Goal: Entertainment & Leisure: Browse casually

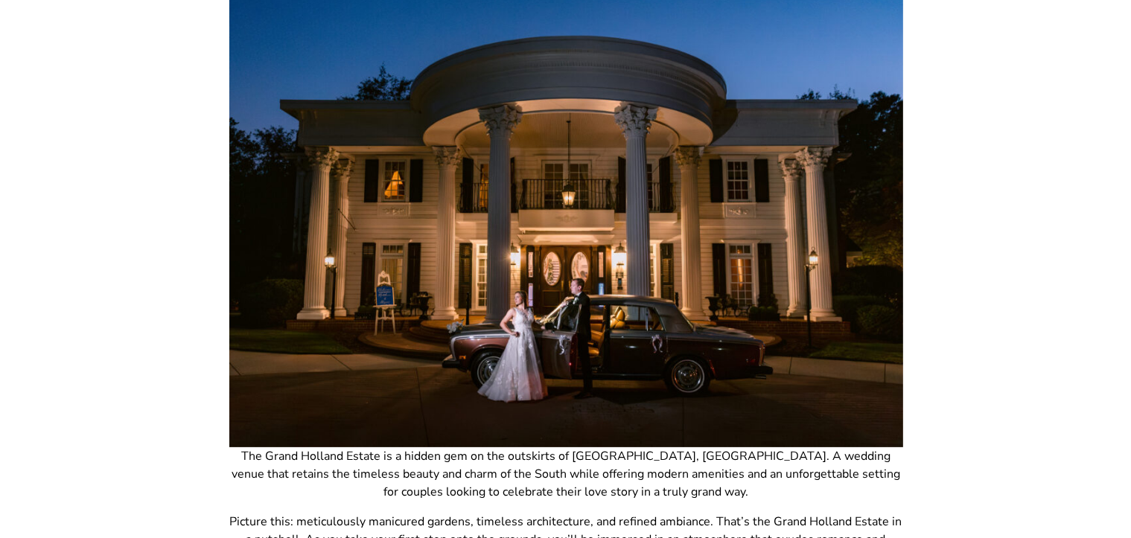
scroll to position [223, 0]
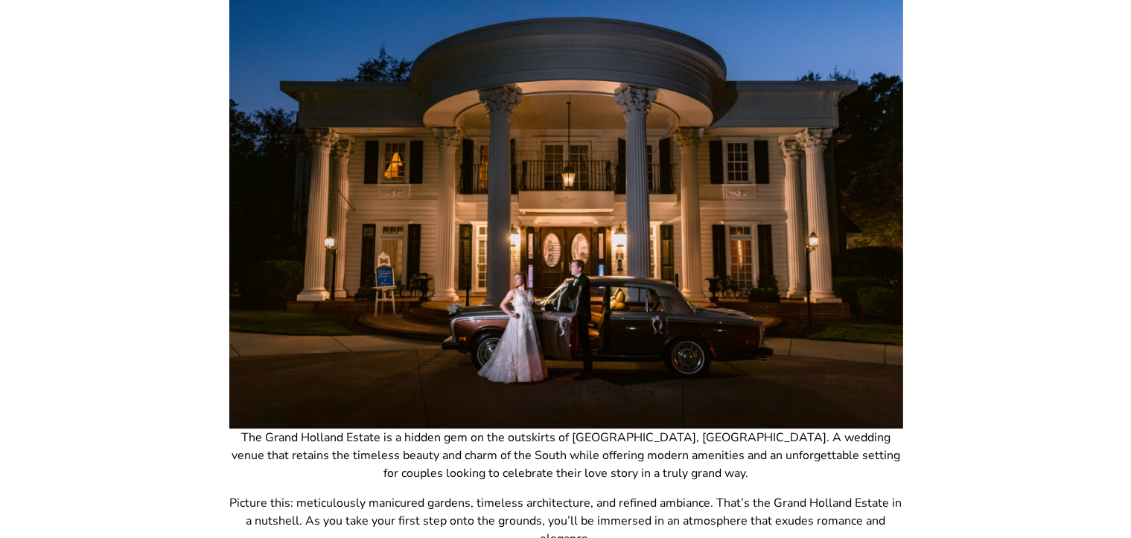
click at [883, 244] on img at bounding box center [566, 204] width 674 height 450
drag, startPoint x: 390, startPoint y: 217, endPoint x: 403, endPoint y: 213, distance: 13.2
click at [390, 217] on img at bounding box center [566, 204] width 674 height 450
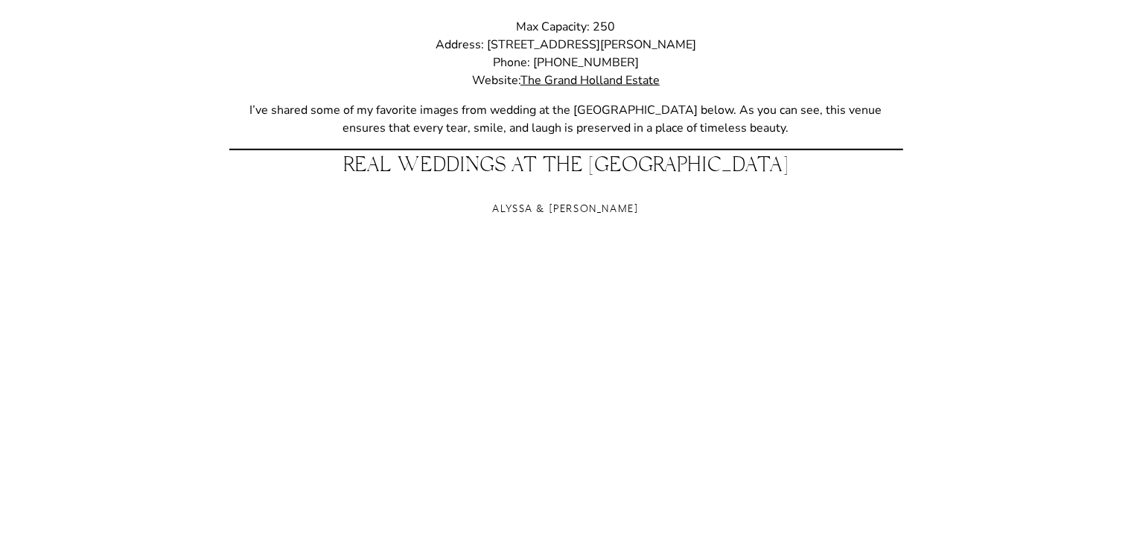
scroll to position [1341, 0]
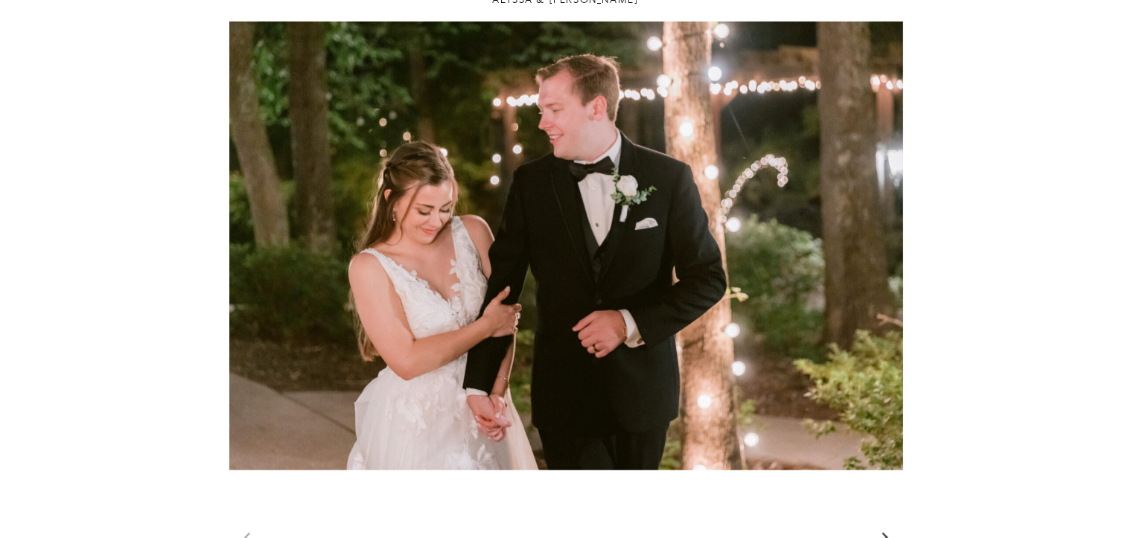
click at [884, 527] on link "Next slide" at bounding box center [885, 538] width 21 height 22
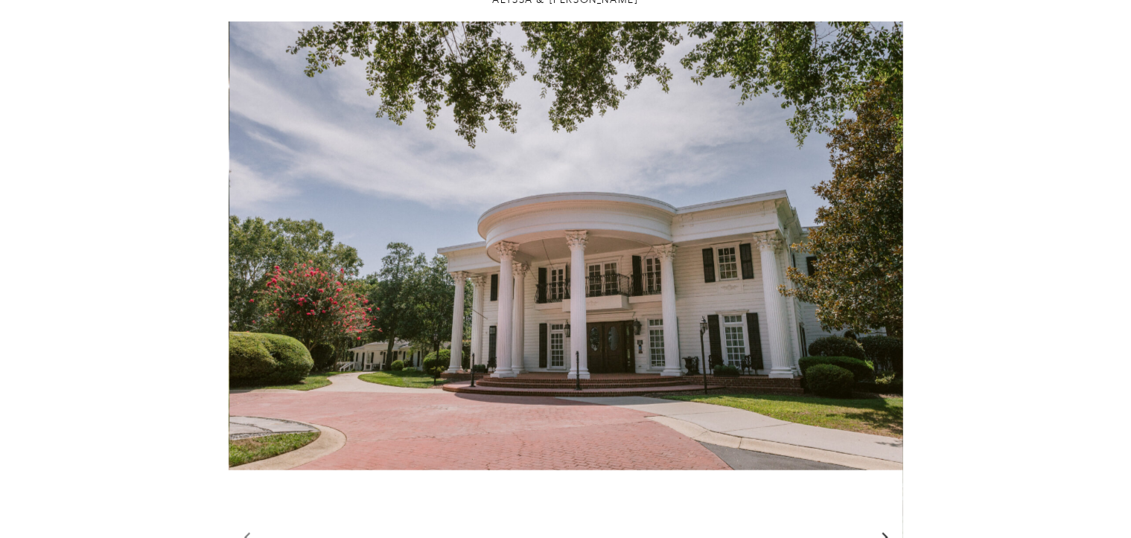
click at [884, 527] on link "Next slide" at bounding box center [885, 538] width 21 height 22
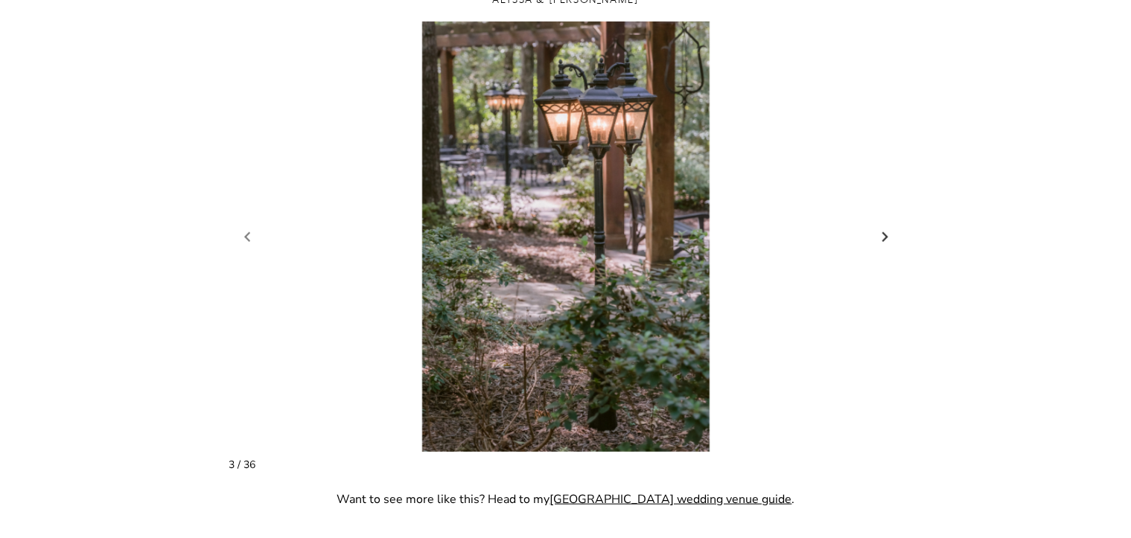
click at [884, 251] on figure "3 / 36" at bounding box center [566, 237] width 674 height 430
click at [883, 235] on link "Next slide" at bounding box center [885, 237] width 21 height 22
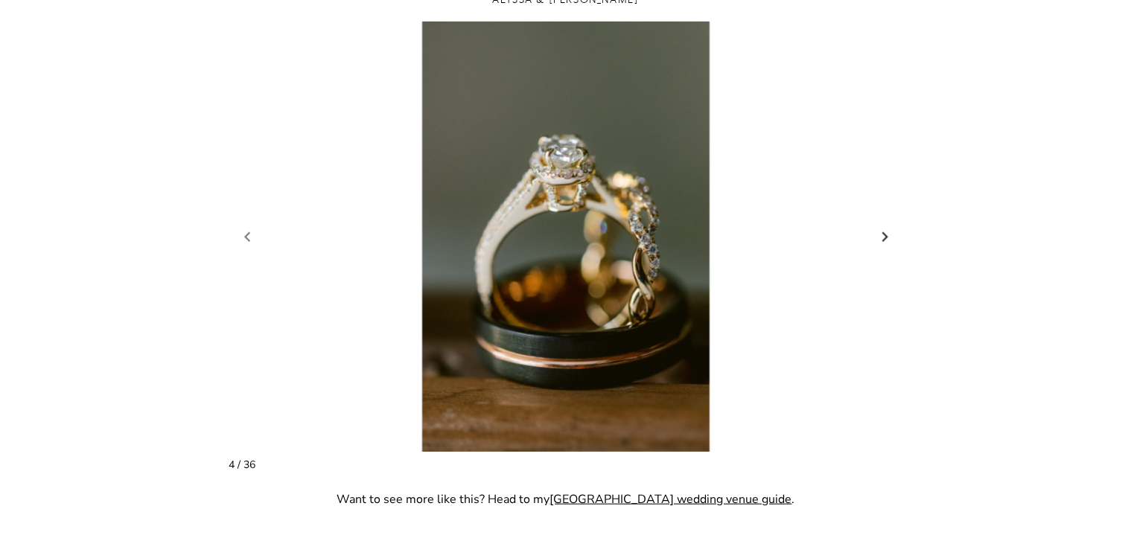
click at [883, 235] on link "Next slide" at bounding box center [885, 237] width 21 height 22
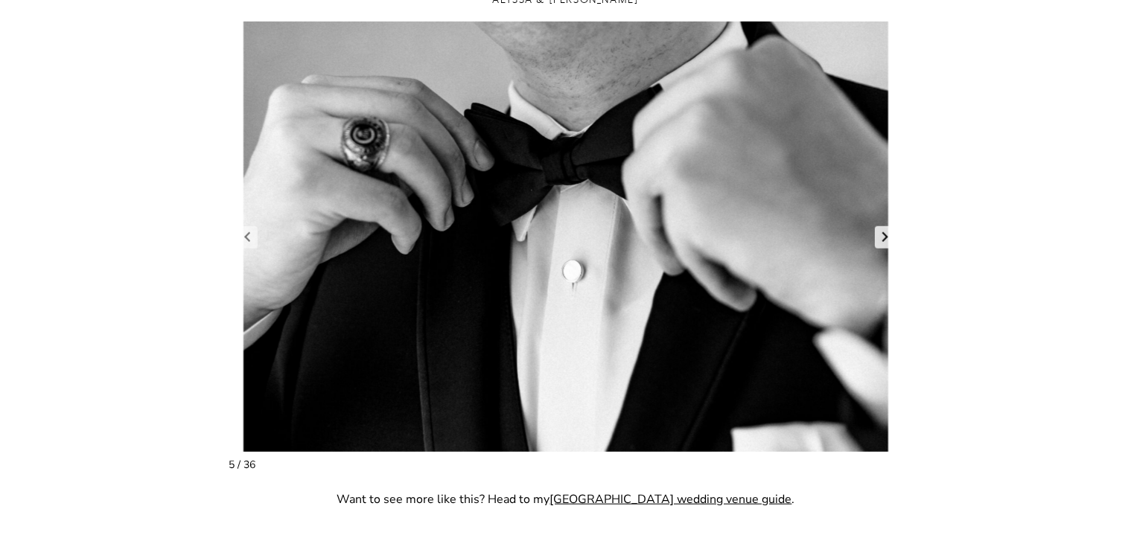
click at [883, 235] on link "Next slide" at bounding box center [885, 237] width 21 height 22
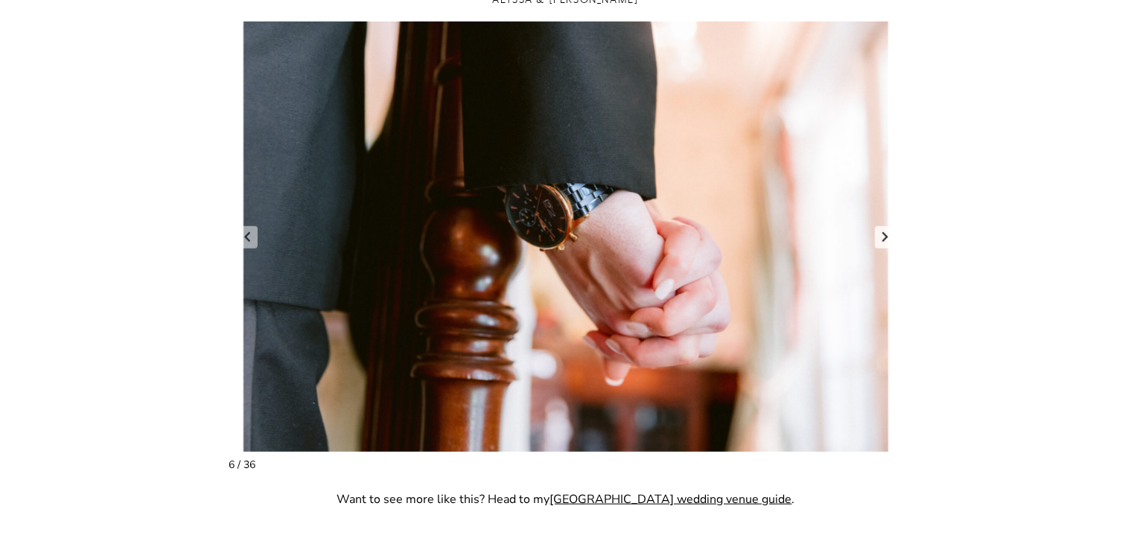
click at [883, 235] on link "Next slide" at bounding box center [885, 237] width 21 height 22
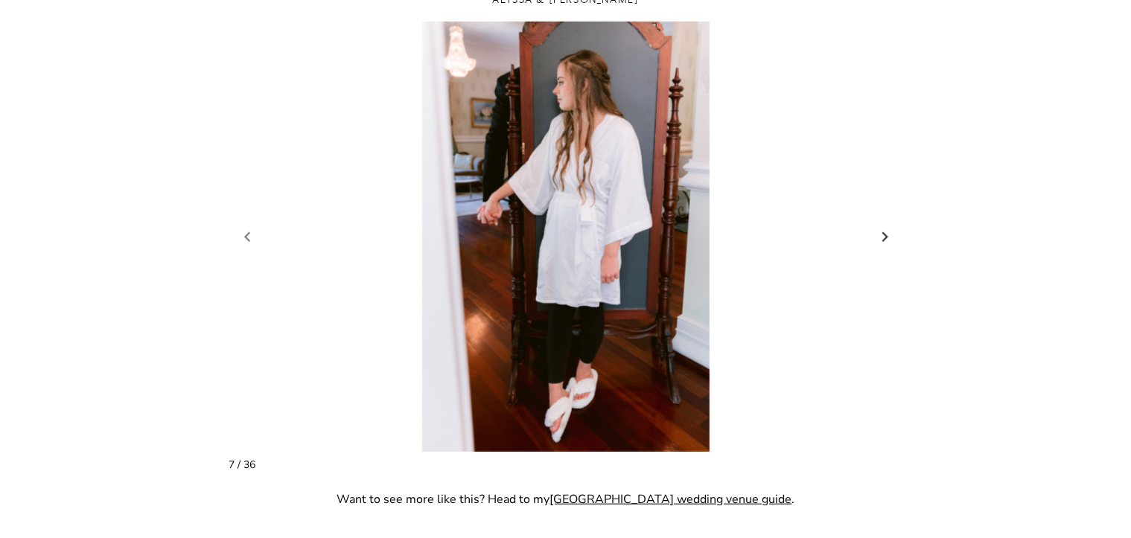
click at [883, 235] on link "Next slide" at bounding box center [885, 237] width 21 height 22
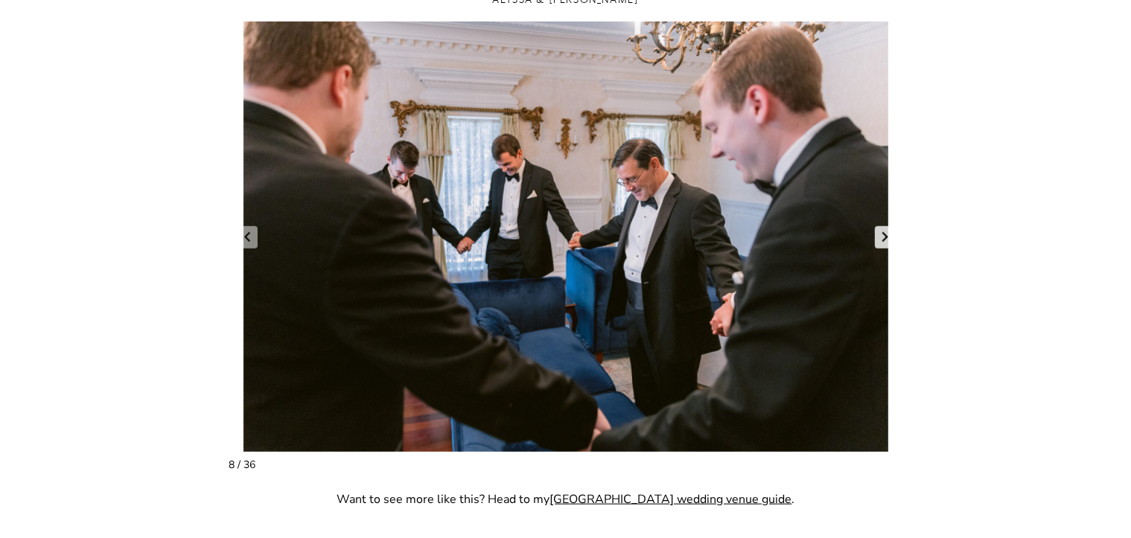
click at [883, 235] on link "Next slide" at bounding box center [885, 237] width 21 height 22
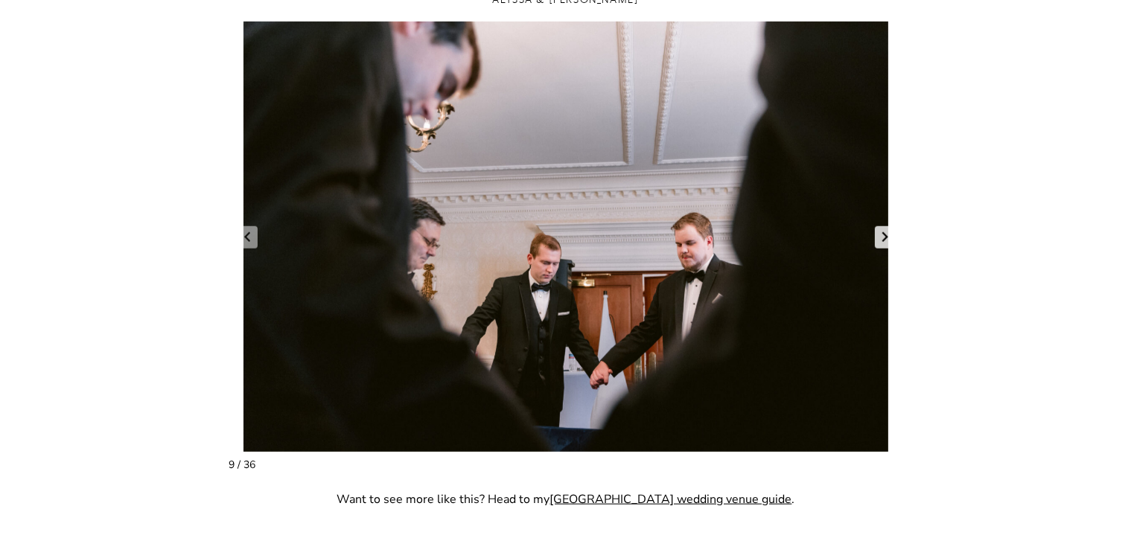
click at [883, 235] on link "Next slide" at bounding box center [885, 237] width 21 height 22
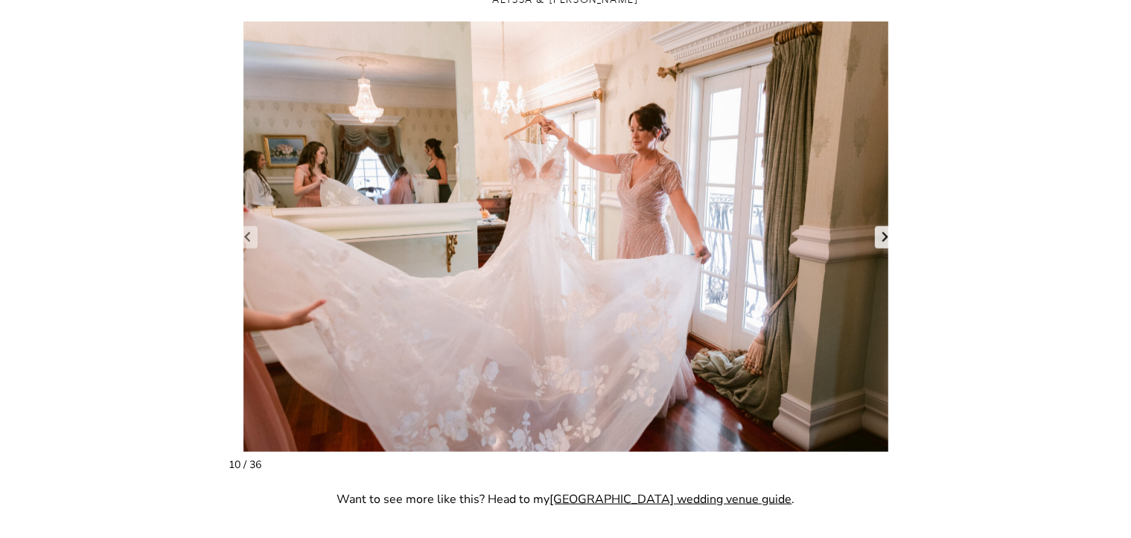
click at [883, 235] on link "Next slide" at bounding box center [885, 237] width 21 height 22
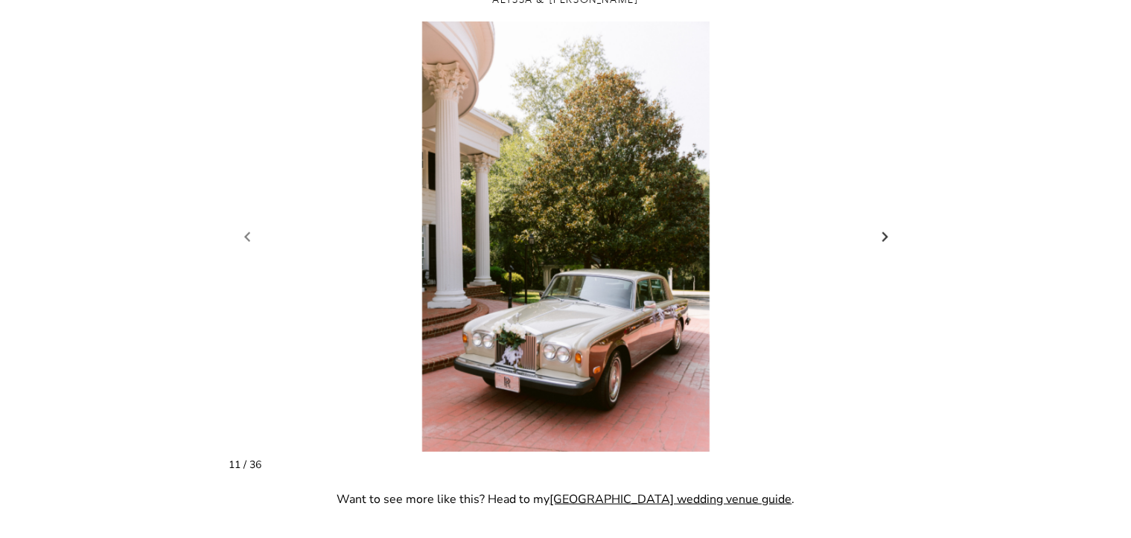
click at [883, 235] on link "Next slide" at bounding box center [885, 237] width 21 height 22
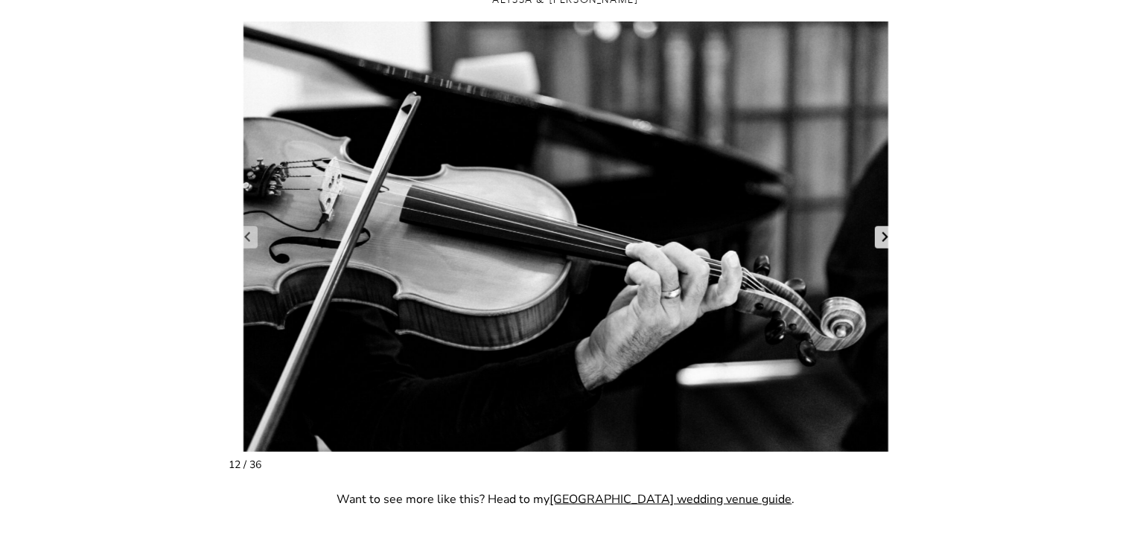
click at [883, 235] on link "Next slide" at bounding box center [885, 237] width 21 height 22
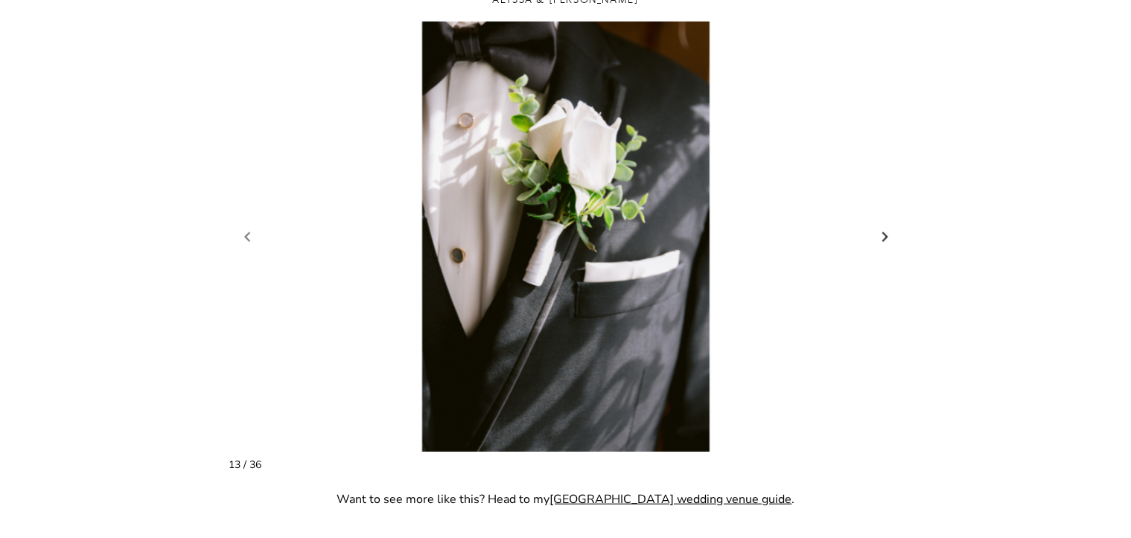
click at [883, 235] on link "Next slide" at bounding box center [885, 237] width 21 height 22
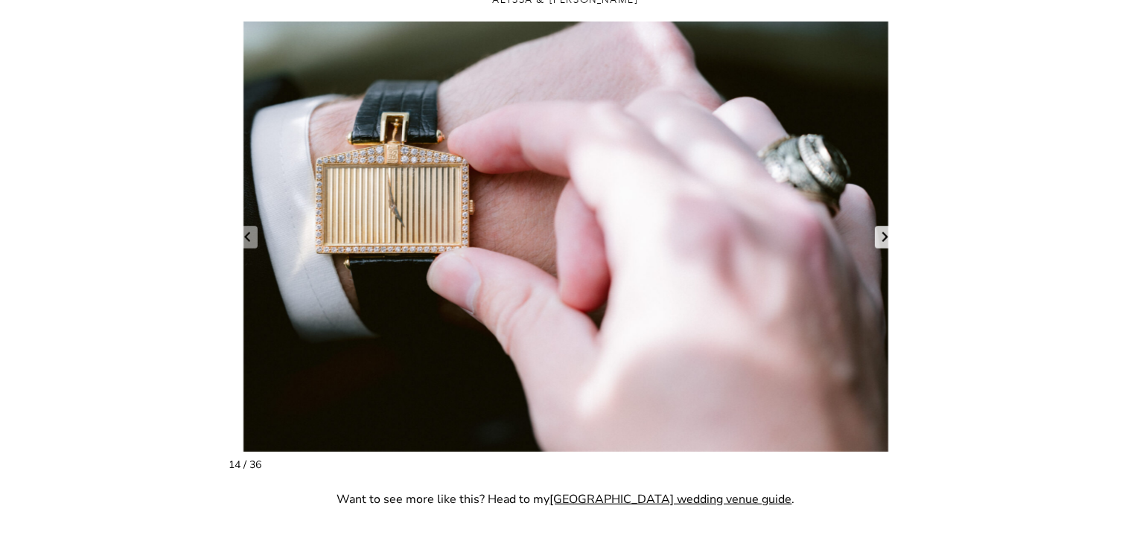
click at [883, 235] on link "Next slide" at bounding box center [885, 237] width 21 height 22
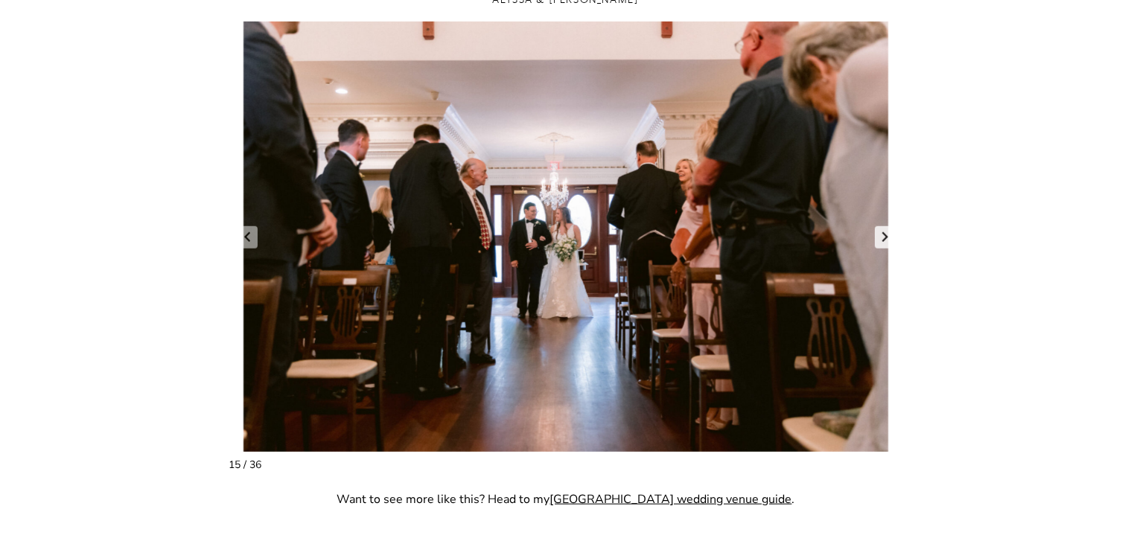
click at [883, 235] on link "Next slide" at bounding box center [885, 237] width 21 height 22
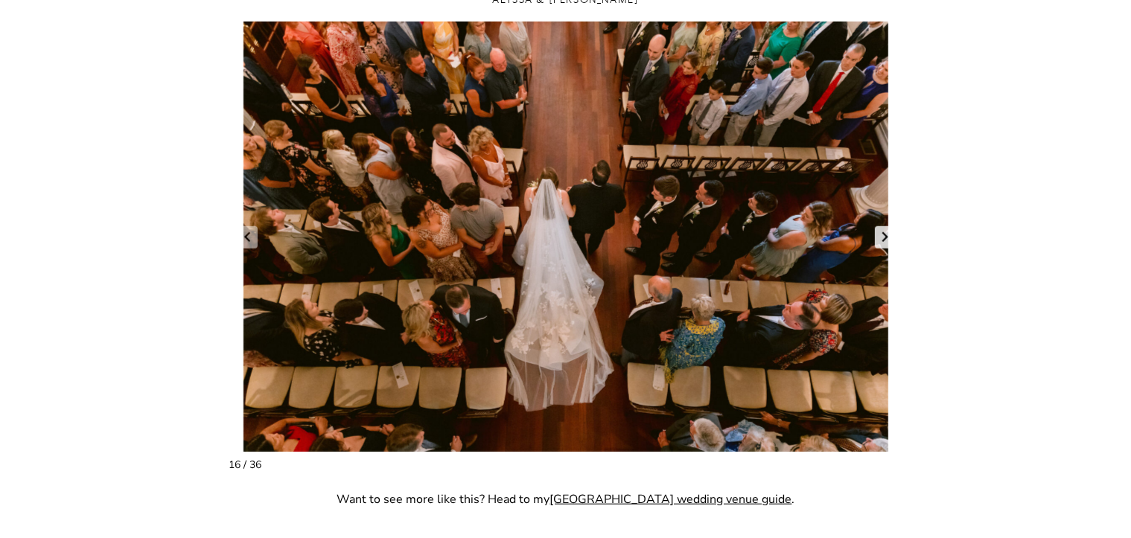
click at [883, 235] on link "Next slide" at bounding box center [885, 237] width 21 height 22
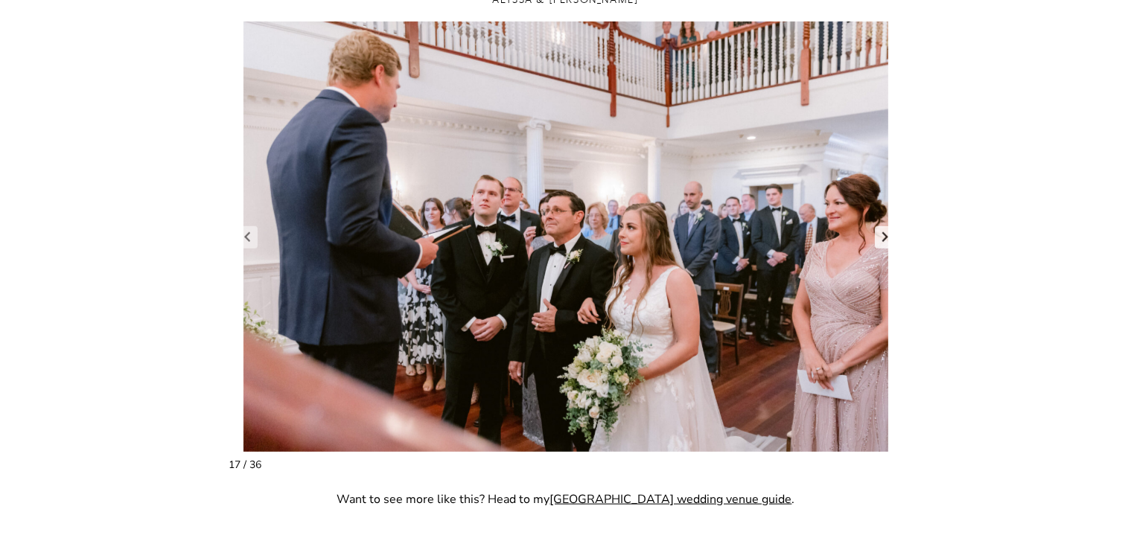
click at [883, 235] on link "Next slide" at bounding box center [885, 237] width 21 height 22
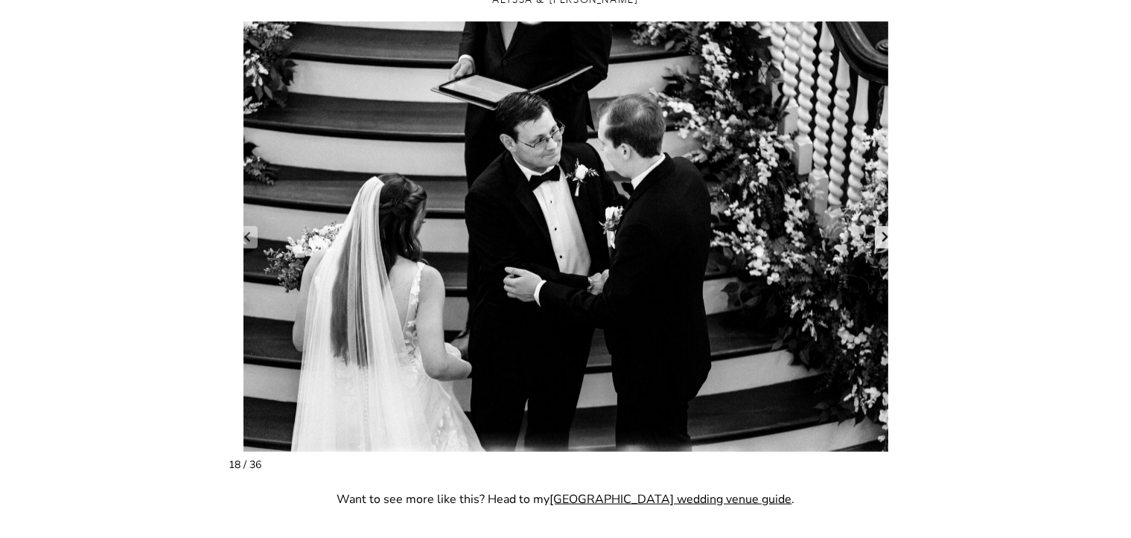
click at [883, 235] on link "Next slide" at bounding box center [885, 237] width 21 height 22
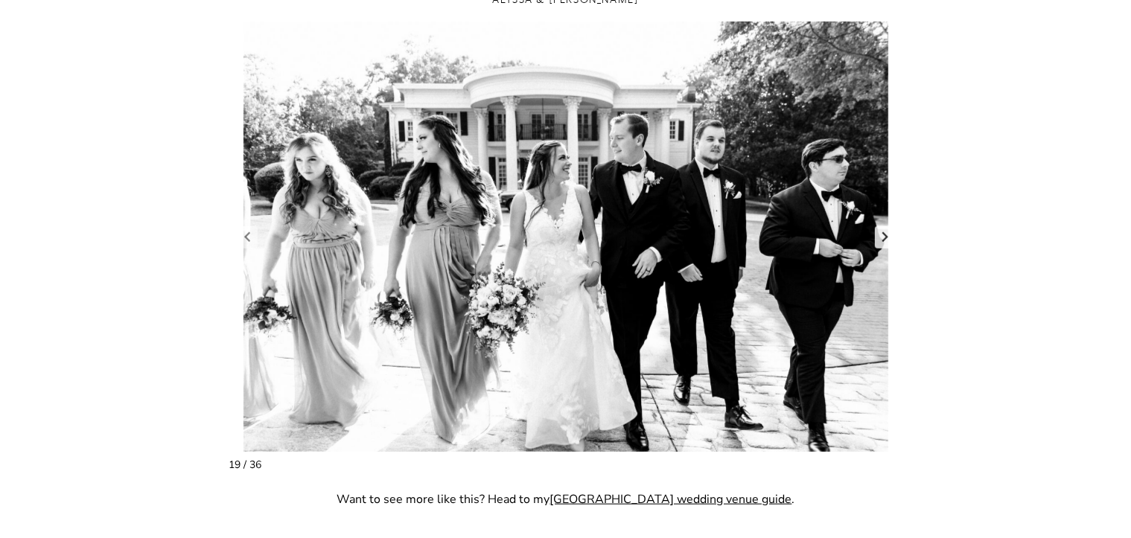
click at [883, 235] on link "Next slide" at bounding box center [885, 237] width 21 height 22
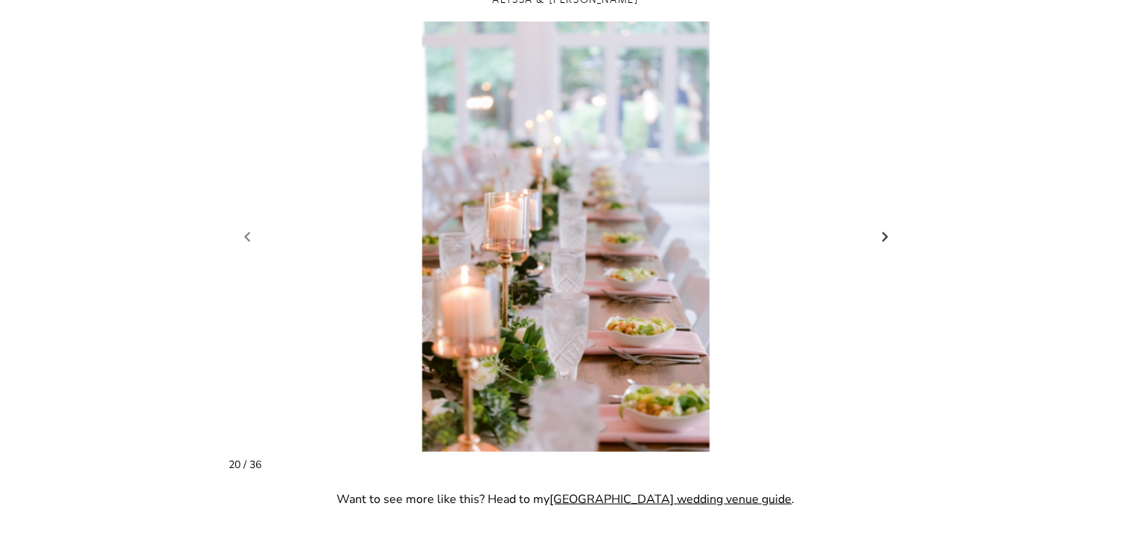
click at [883, 235] on link "Next slide" at bounding box center [885, 237] width 21 height 22
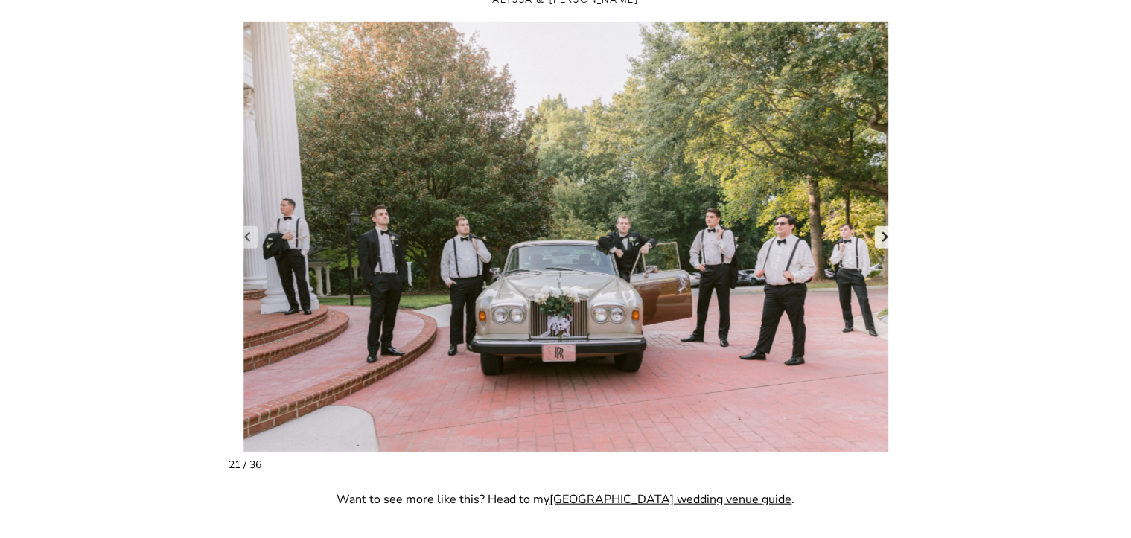
click at [883, 235] on link "Next slide" at bounding box center [885, 237] width 21 height 22
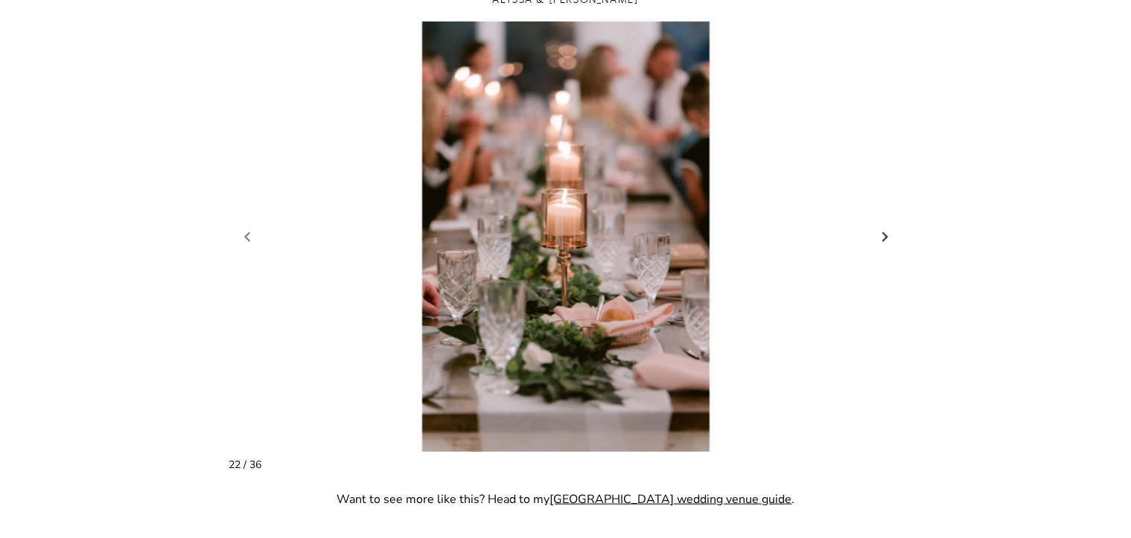
click at [883, 235] on link "Next slide" at bounding box center [885, 237] width 21 height 22
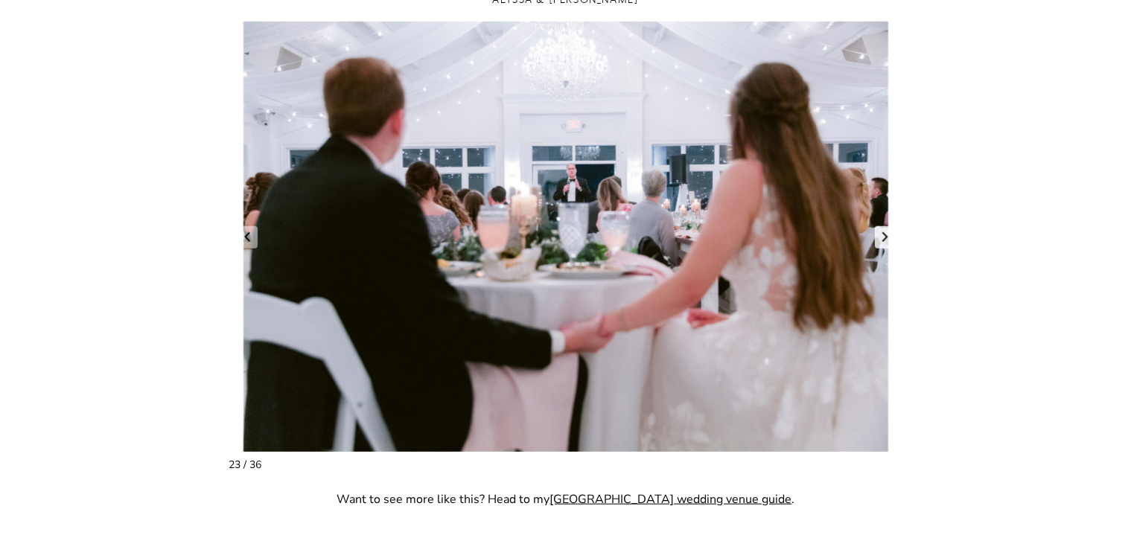
click at [883, 235] on link "Next slide" at bounding box center [885, 237] width 21 height 22
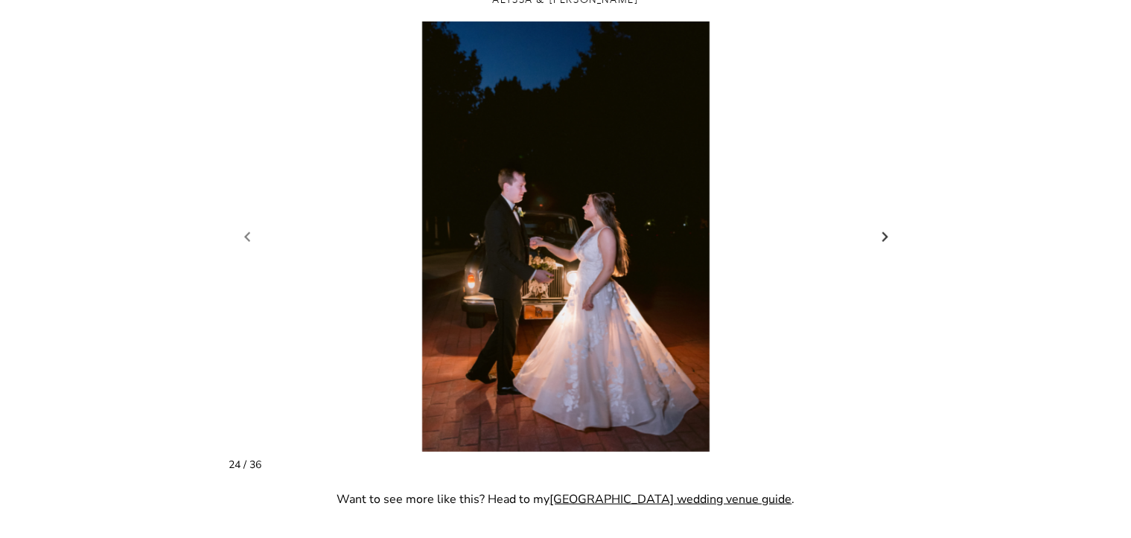
click at [883, 235] on link "Next slide" at bounding box center [885, 237] width 21 height 22
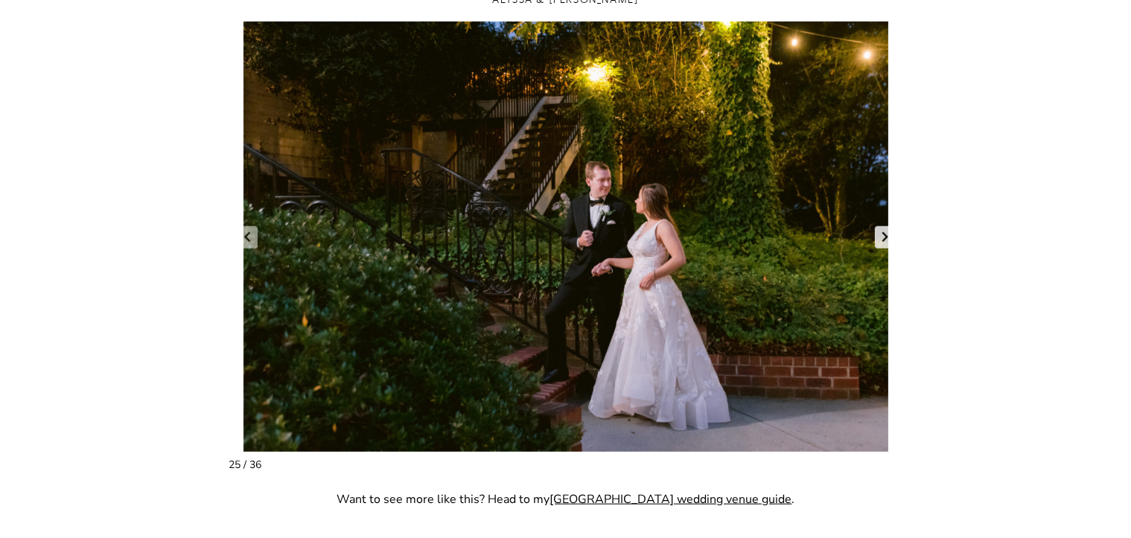
click at [883, 235] on link "Next slide" at bounding box center [885, 237] width 21 height 22
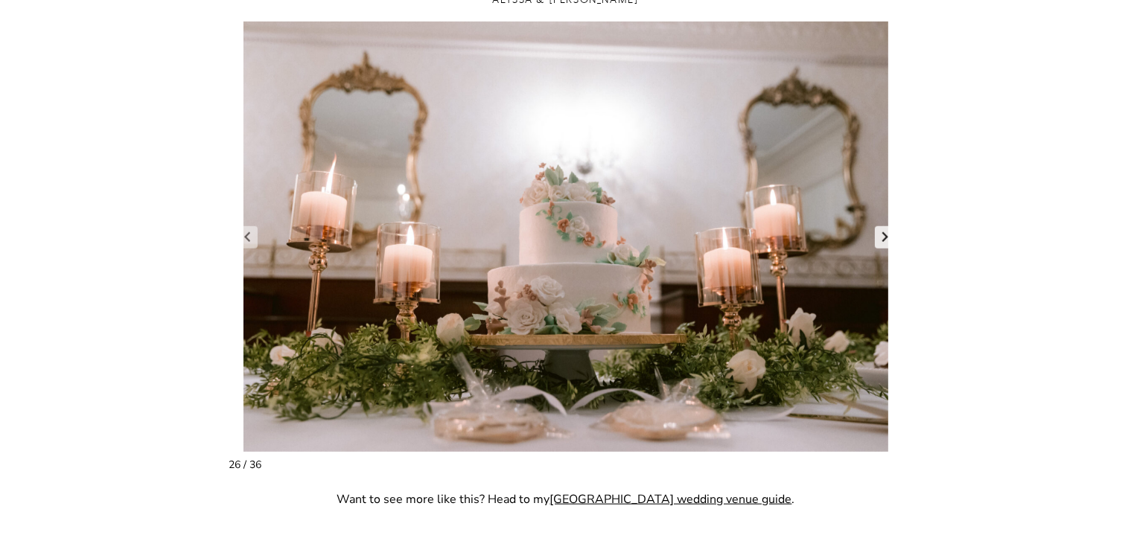
click at [883, 235] on link "Next slide" at bounding box center [885, 237] width 21 height 22
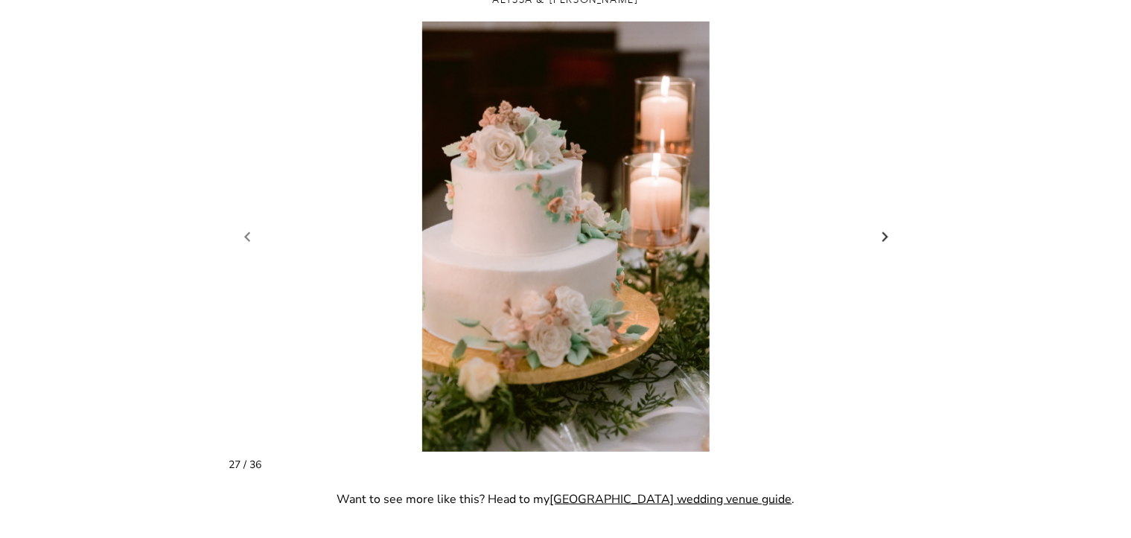
click at [883, 235] on link "Next slide" at bounding box center [885, 237] width 21 height 22
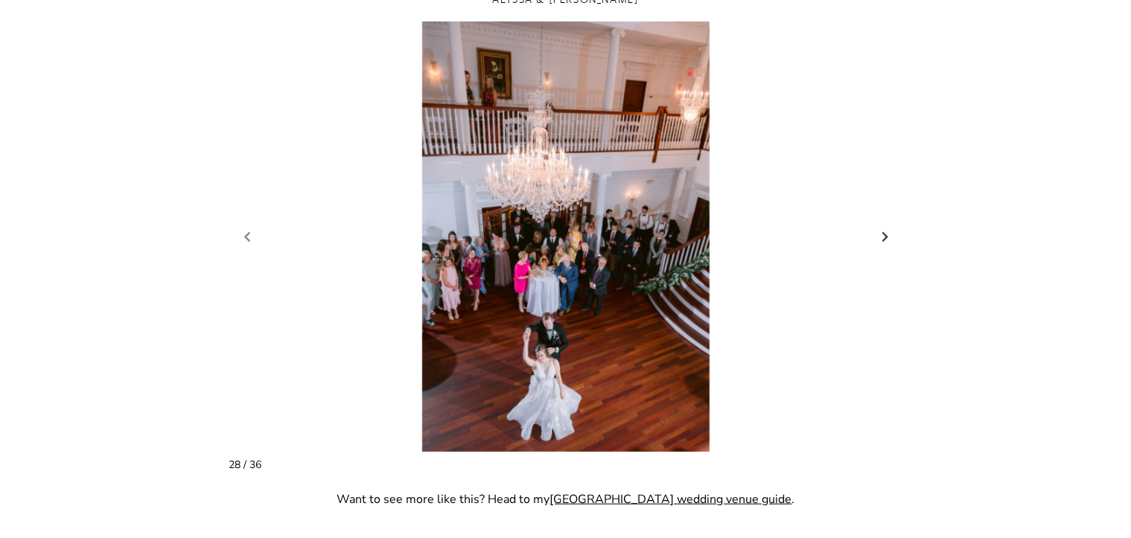
click at [883, 235] on link "Next slide" at bounding box center [885, 237] width 21 height 22
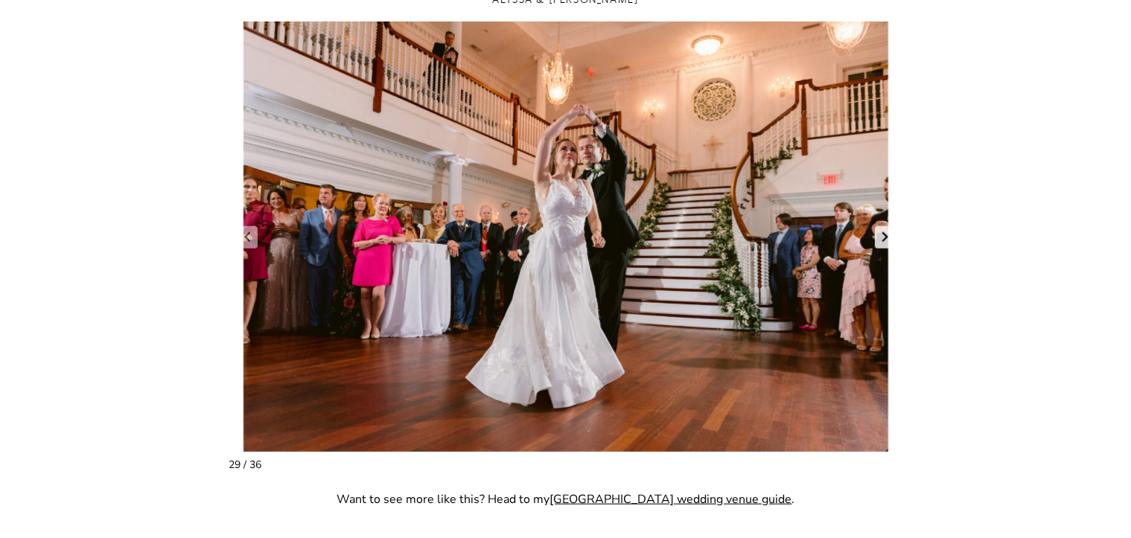
click at [883, 235] on link "Next slide" at bounding box center [885, 237] width 21 height 22
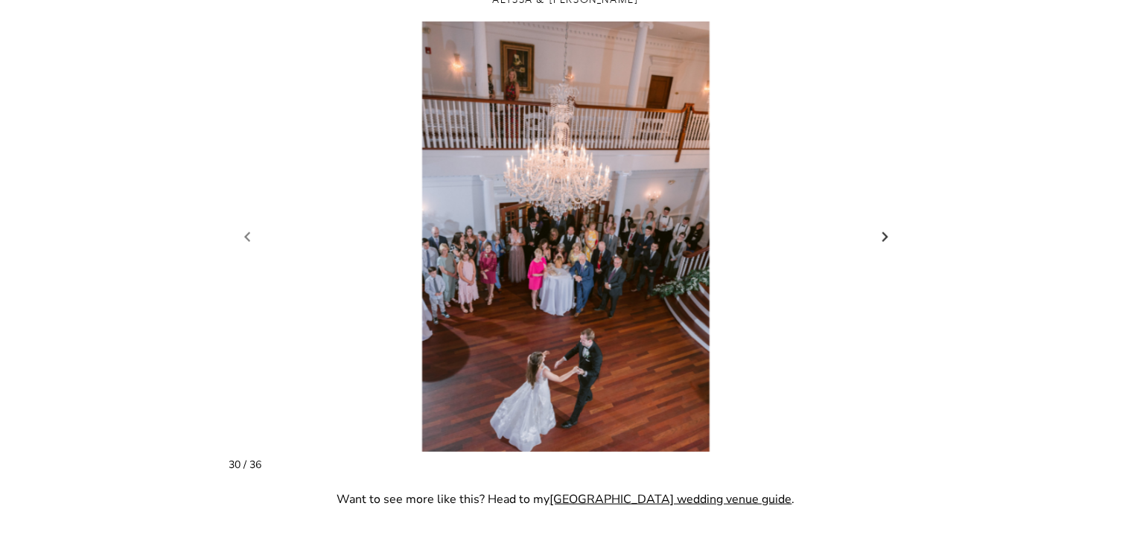
click at [883, 235] on link "Next slide" at bounding box center [885, 237] width 21 height 22
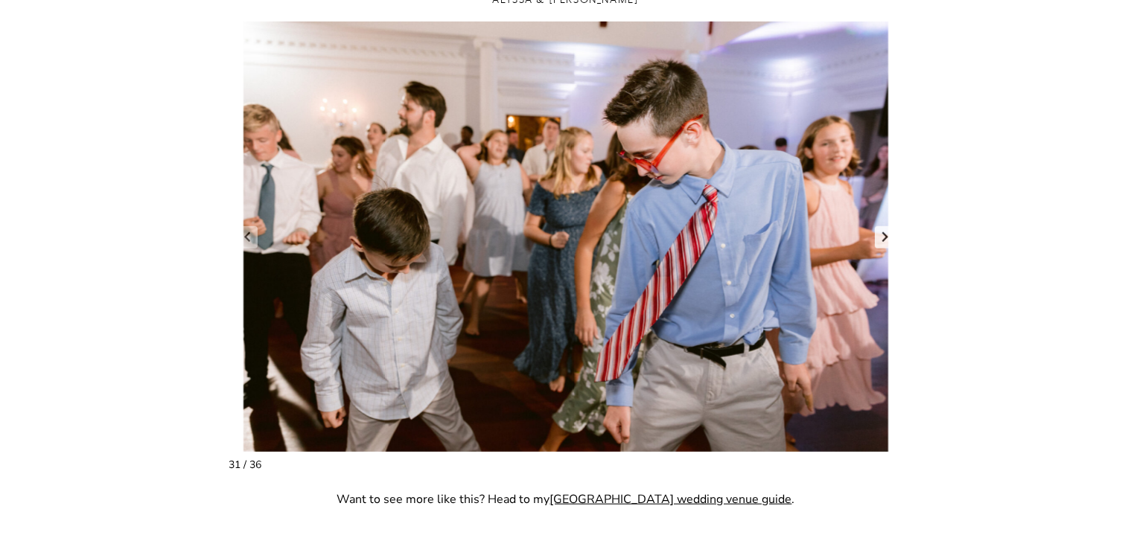
click at [883, 235] on link "Next slide" at bounding box center [885, 237] width 21 height 22
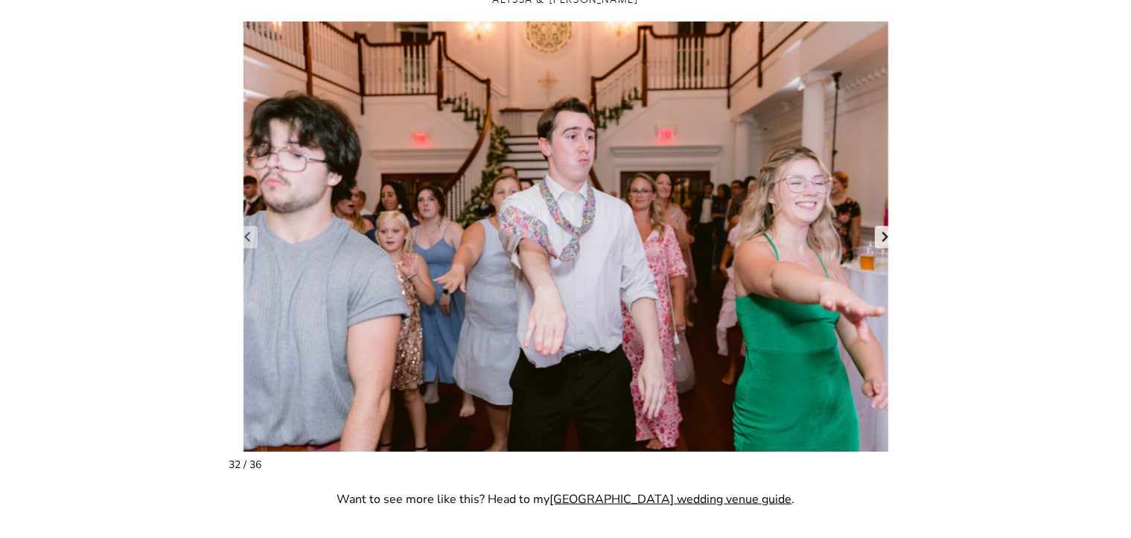
click at [883, 235] on link "Next slide" at bounding box center [885, 237] width 21 height 22
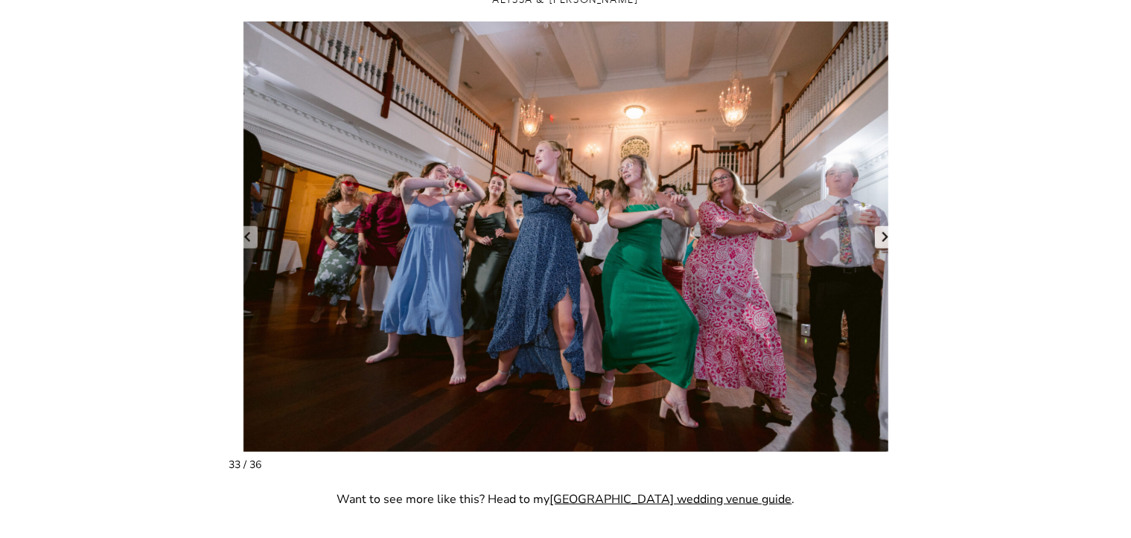
click at [883, 235] on link "Next slide" at bounding box center [885, 237] width 21 height 22
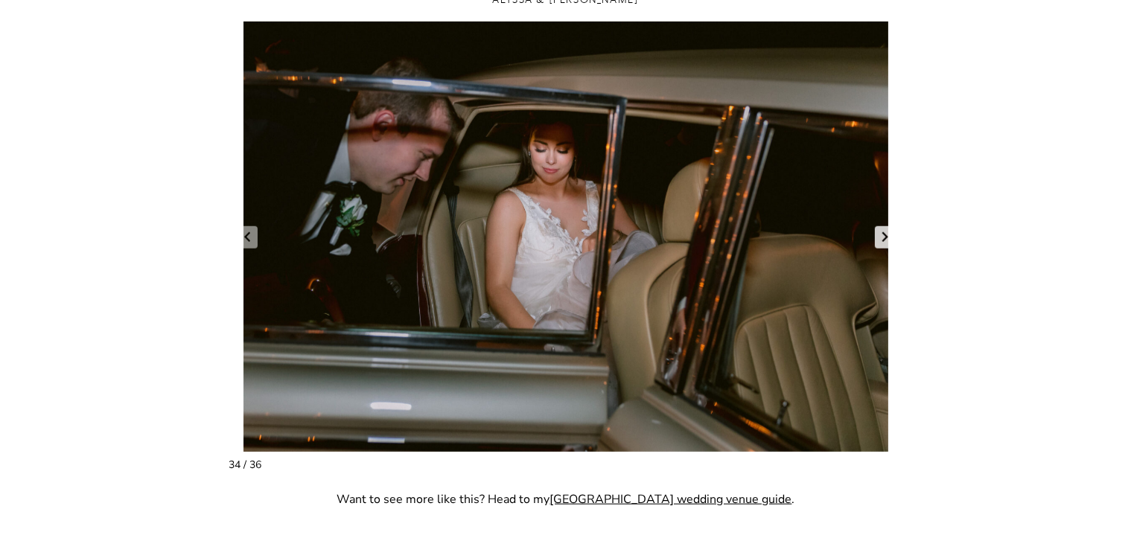
click at [883, 235] on link "Next slide" at bounding box center [885, 237] width 21 height 22
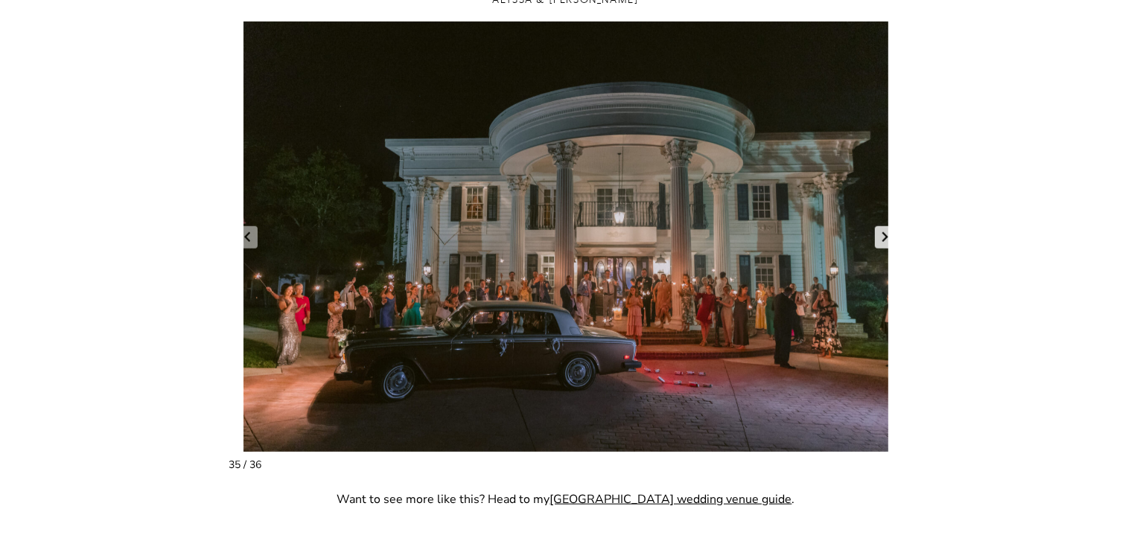
click at [883, 235] on link "Next slide" at bounding box center [885, 237] width 21 height 22
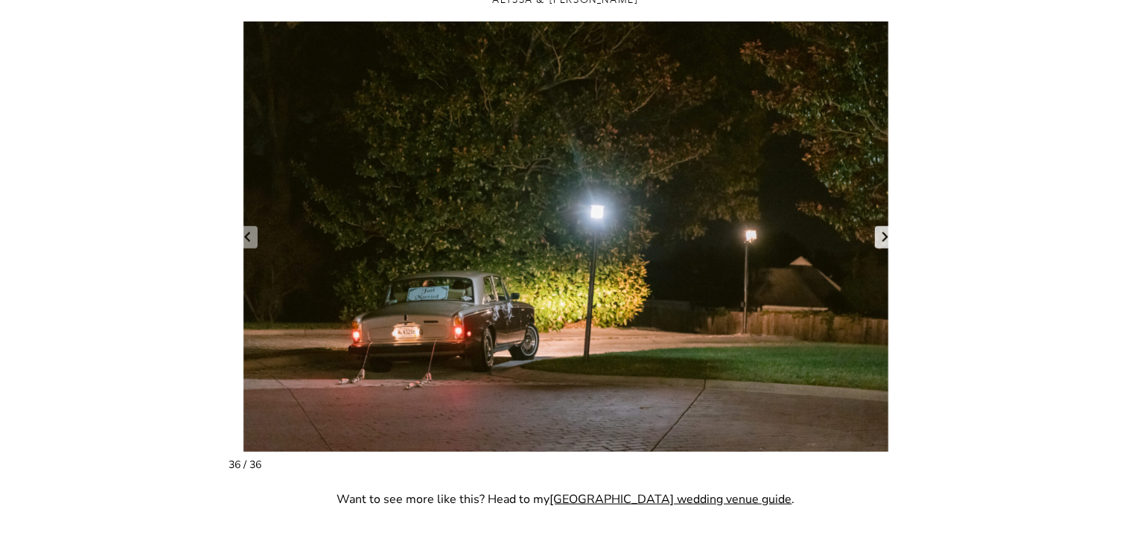
click at [883, 235] on link "Next slide" at bounding box center [885, 237] width 21 height 22
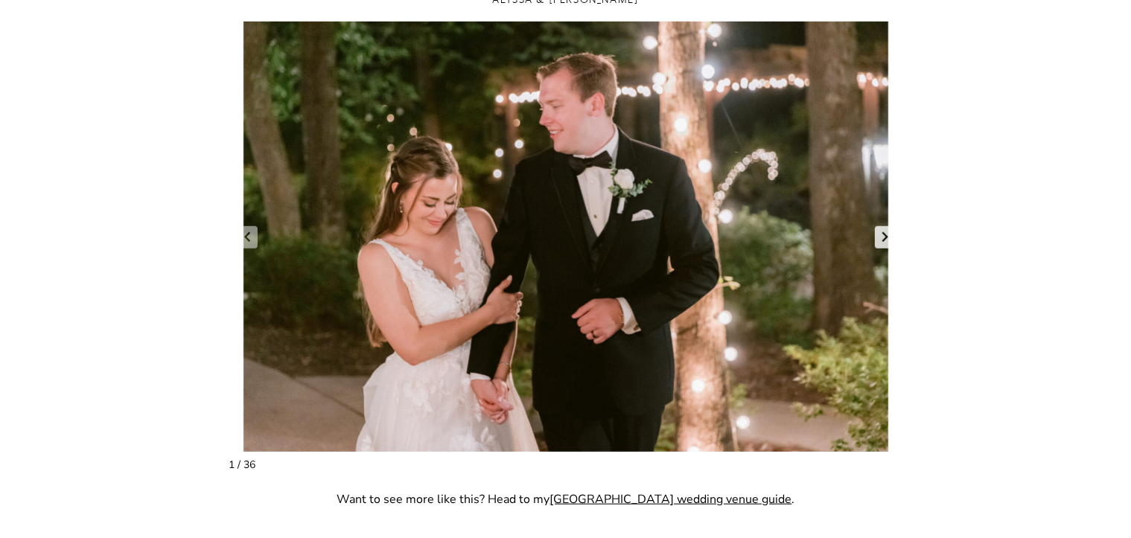
click at [883, 235] on link "Next slide" at bounding box center [885, 237] width 21 height 22
